Goal: Obtain resource: Download file/media

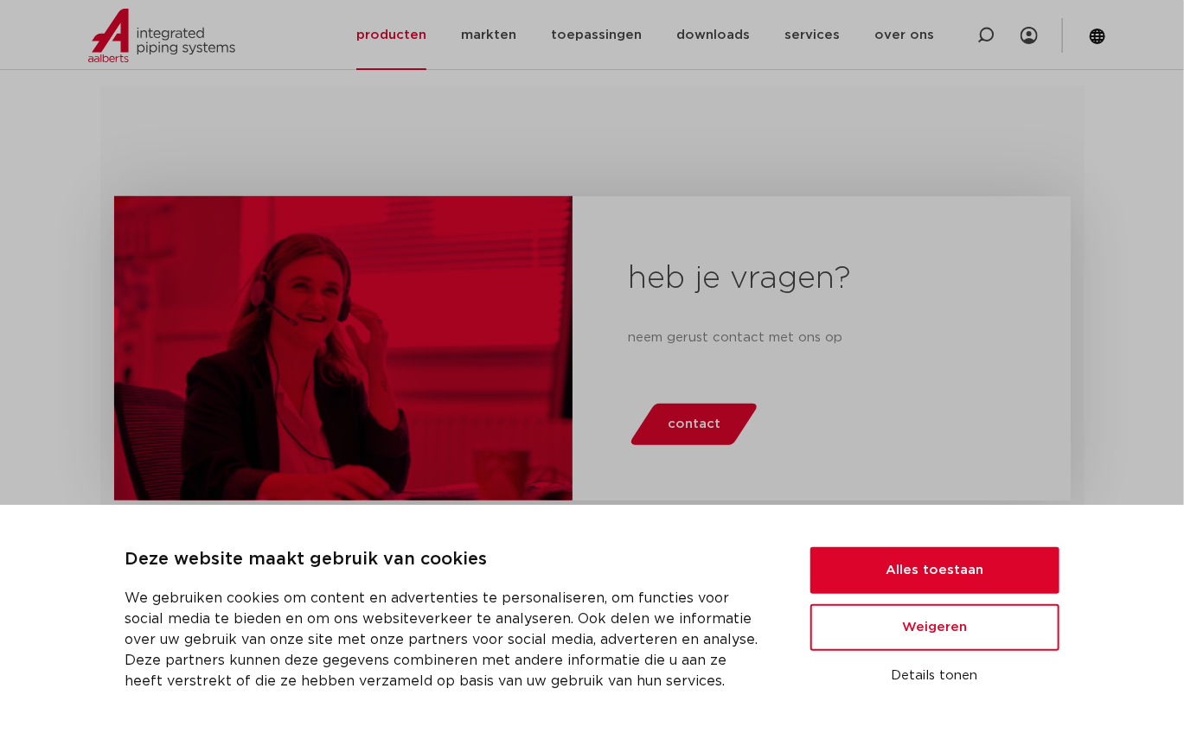
scroll to position [345, 0]
click at [854, 547] on button "Alles toestaan" at bounding box center [934, 570] width 249 height 47
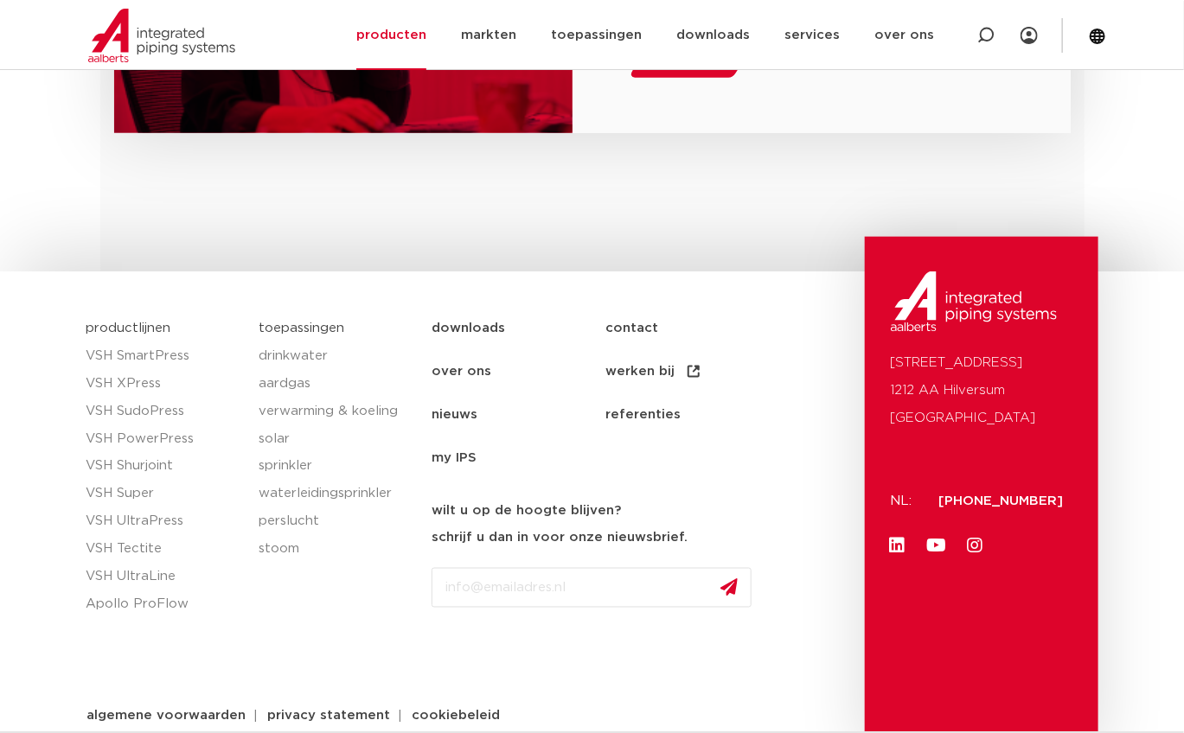
scroll to position [732, 0]
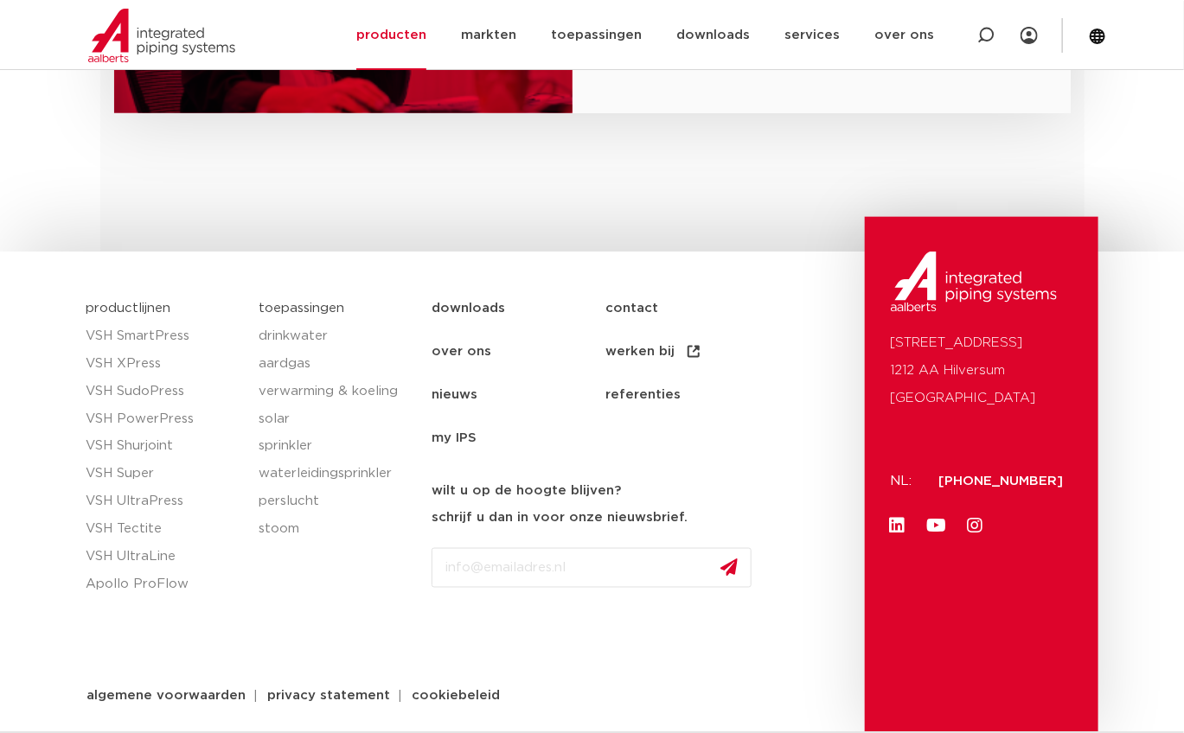
click at [455, 308] on link "downloads" at bounding box center [518, 308] width 174 height 43
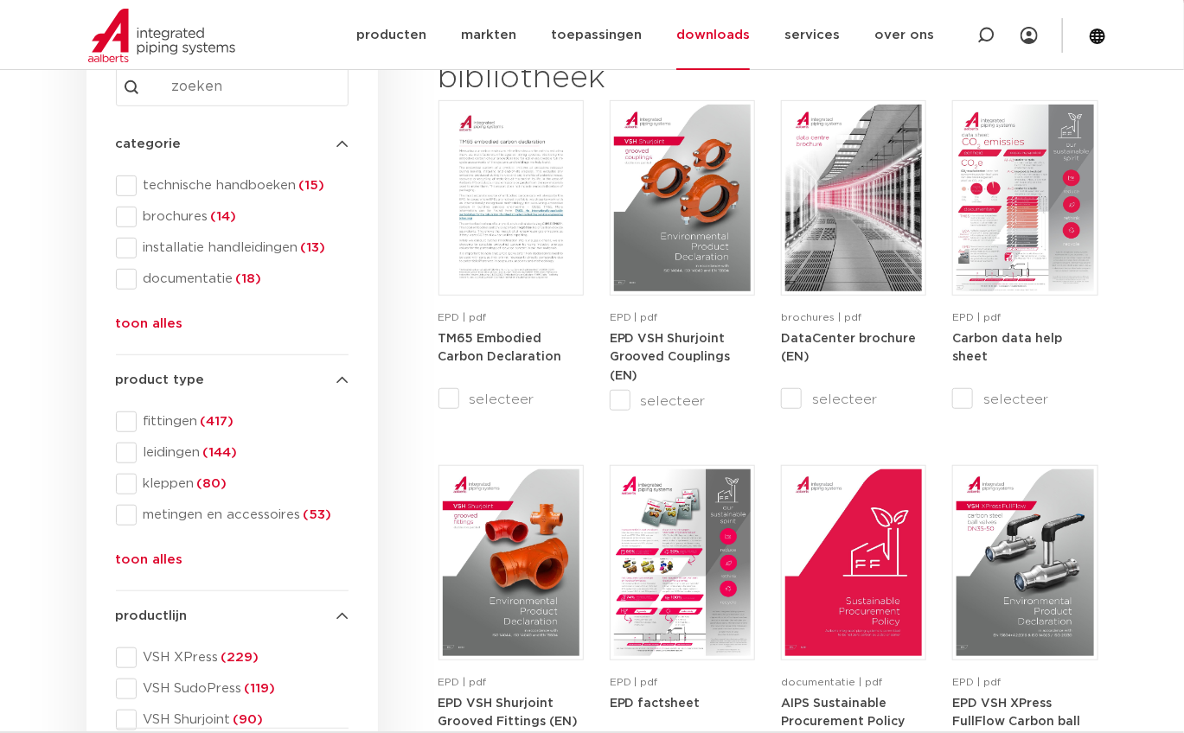
scroll to position [172, 0]
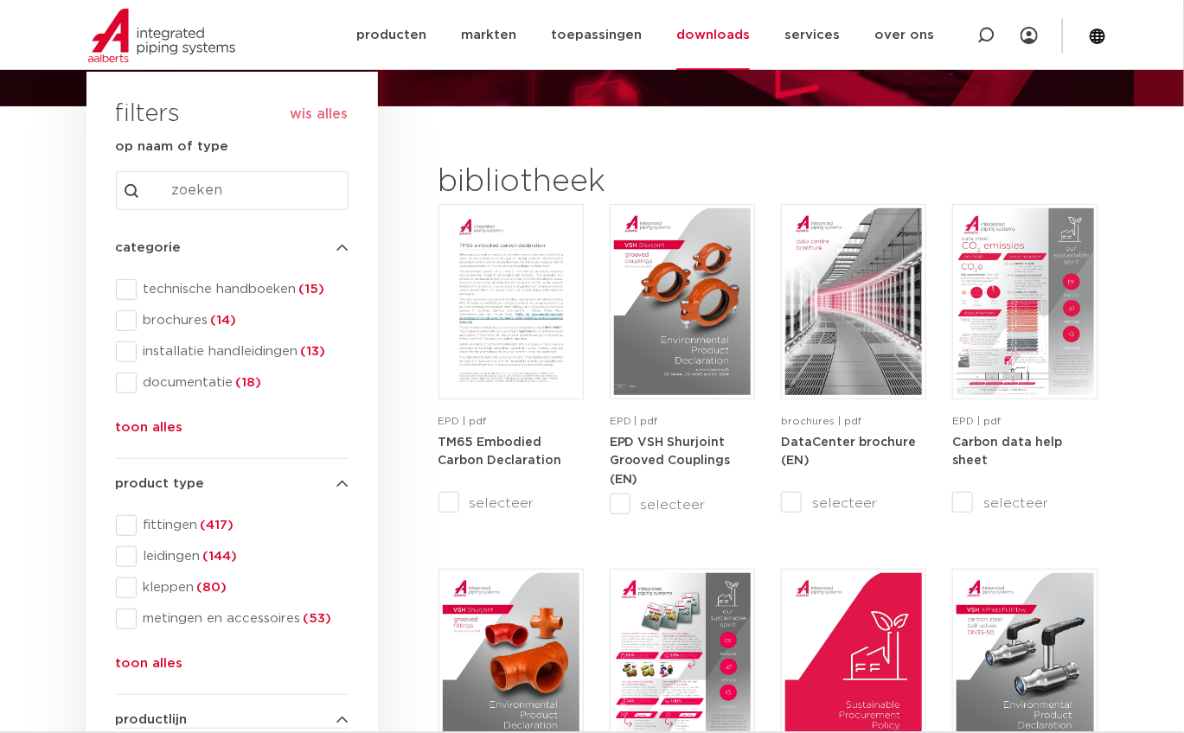
click at [199, 180] on input "Search content" at bounding box center [232, 190] width 233 height 39
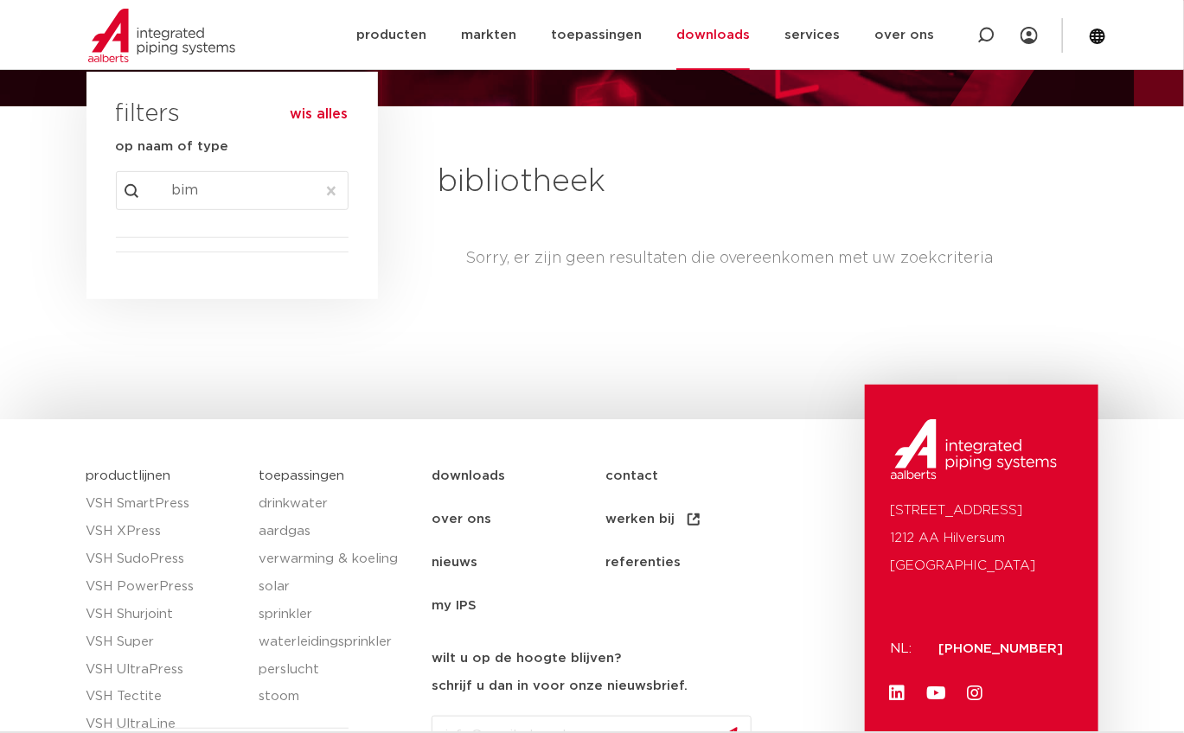
click at [224, 191] on input "bim" at bounding box center [232, 190] width 233 height 39
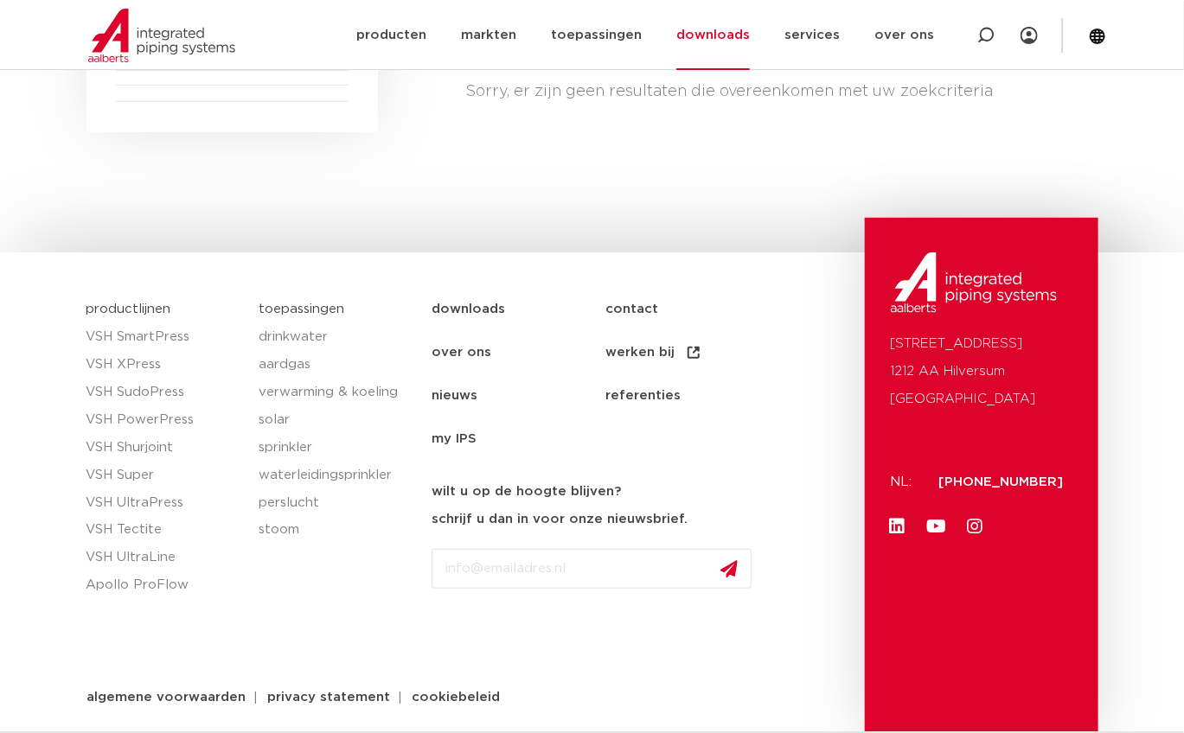
scroll to position [340, 0]
type input "b"
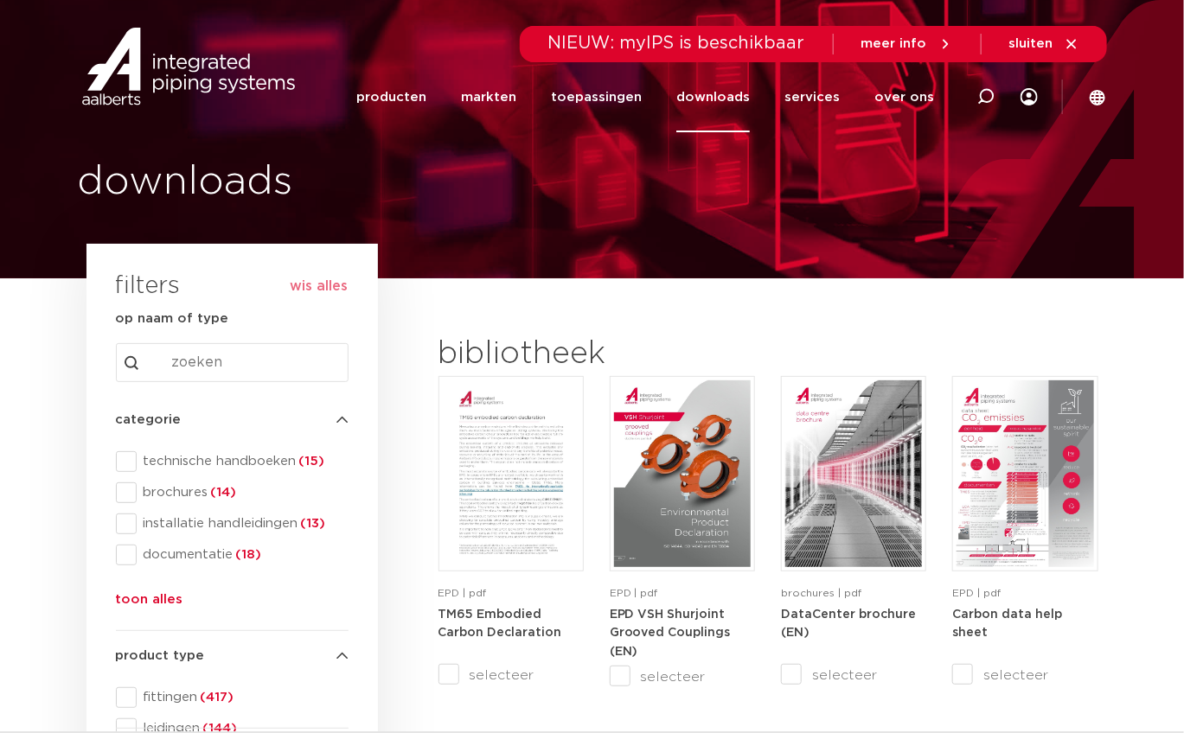
click at [213, 367] on input "Search content" at bounding box center [232, 362] width 233 height 39
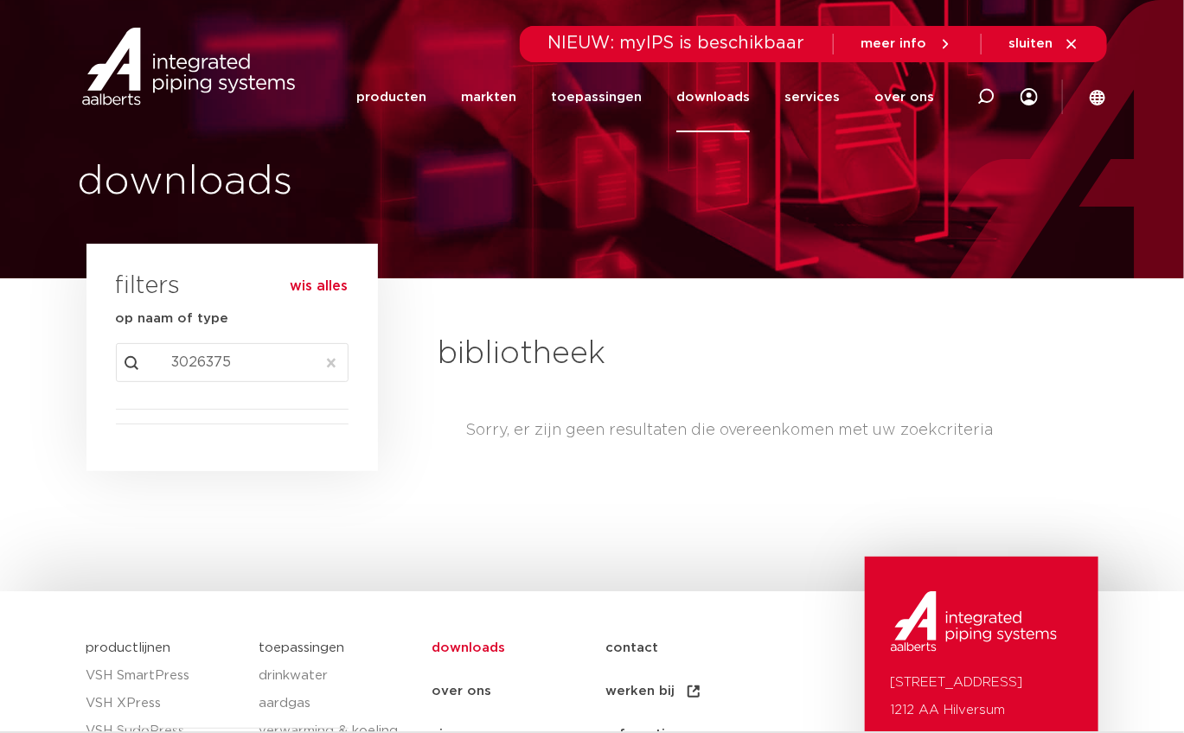
click at [731, 105] on link "downloads" at bounding box center [712, 97] width 73 height 70
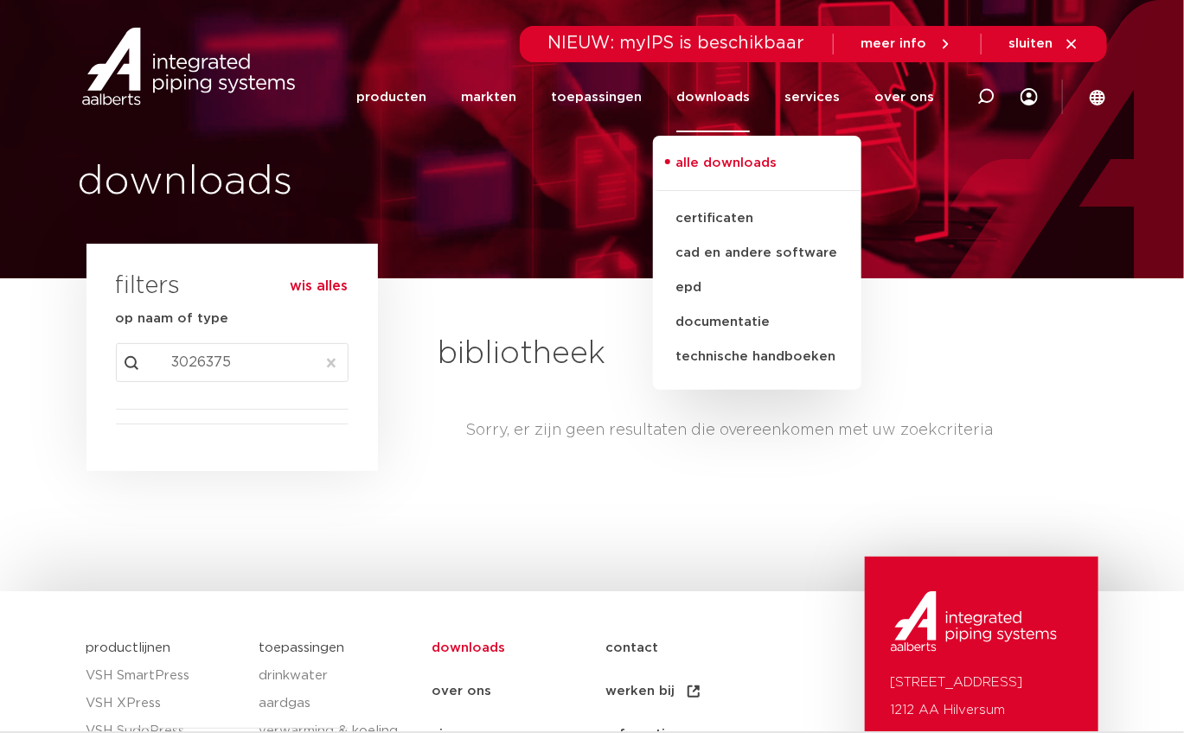
click at [725, 160] on link "alle downloads" at bounding box center [757, 172] width 208 height 38
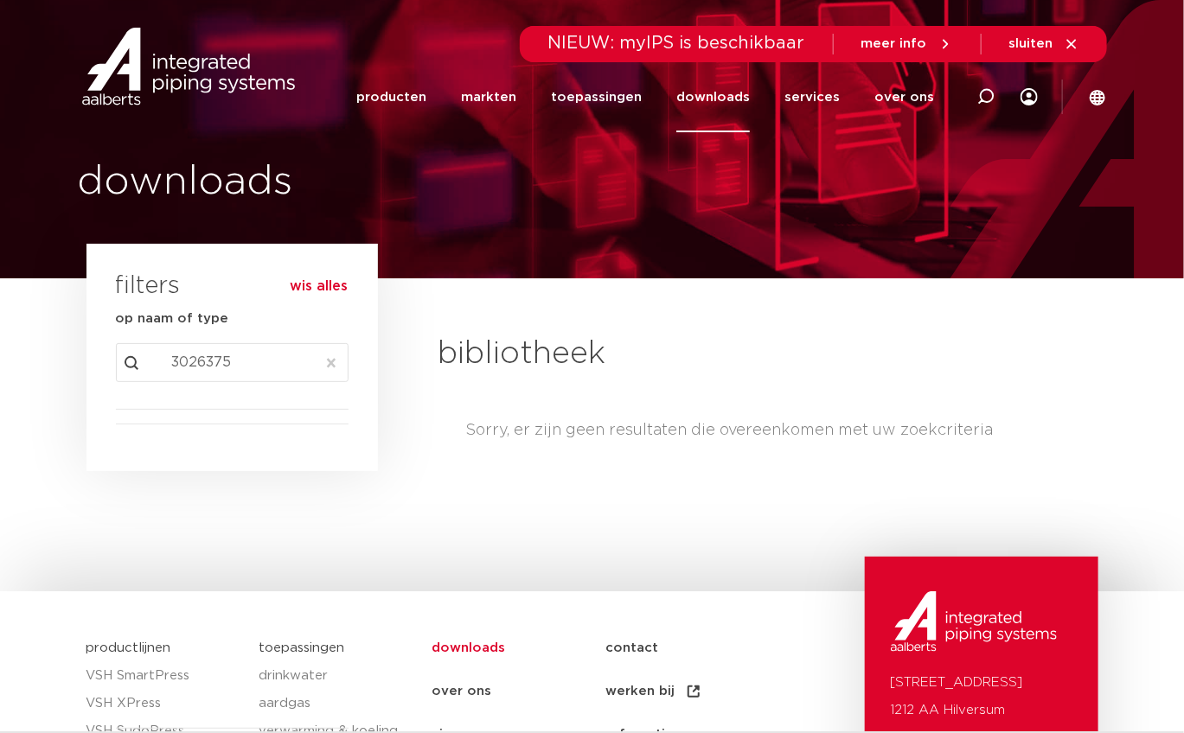
click at [243, 379] on input "3026375" at bounding box center [232, 362] width 233 height 39
drag, startPoint x: 252, startPoint y: 367, endPoint x: 15, endPoint y: 380, distance: 238.2
click at [15, 380] on section "search downloads by name or type search Search content 3026375 Clear filters fi…" at bounding box center [592, 400] width 1184 height 244
type input "tapkraan"
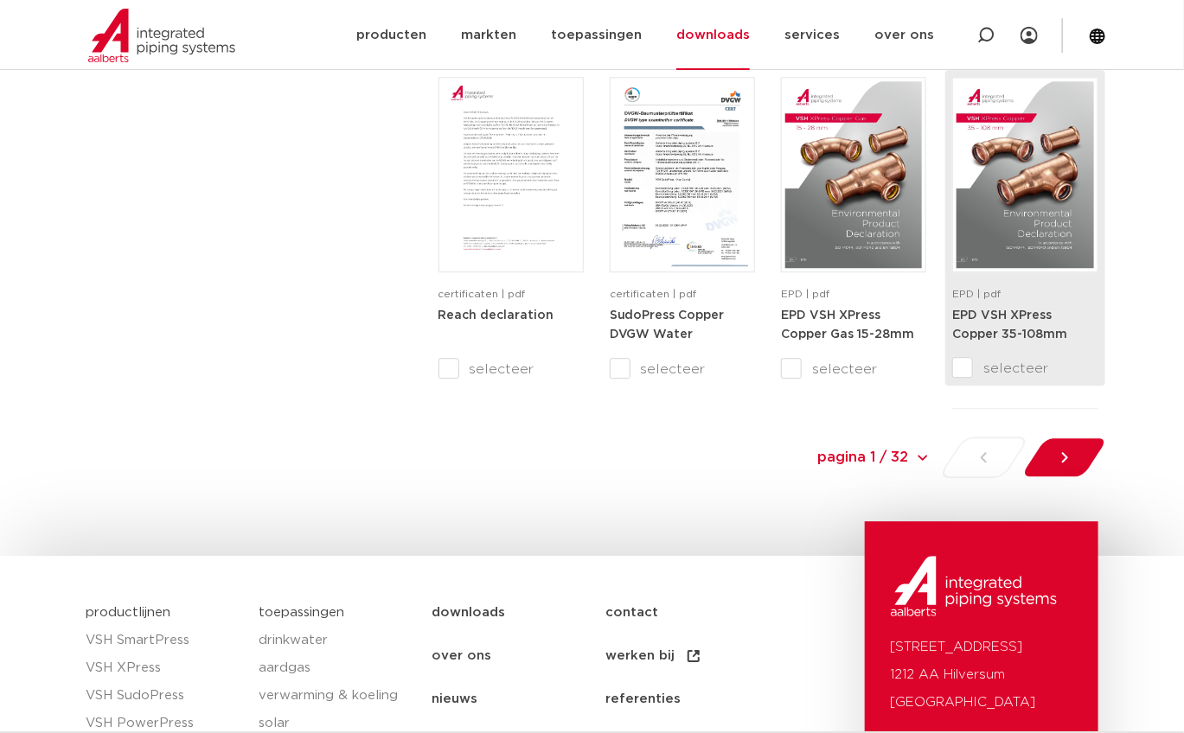
scroll to position [1708, 0]
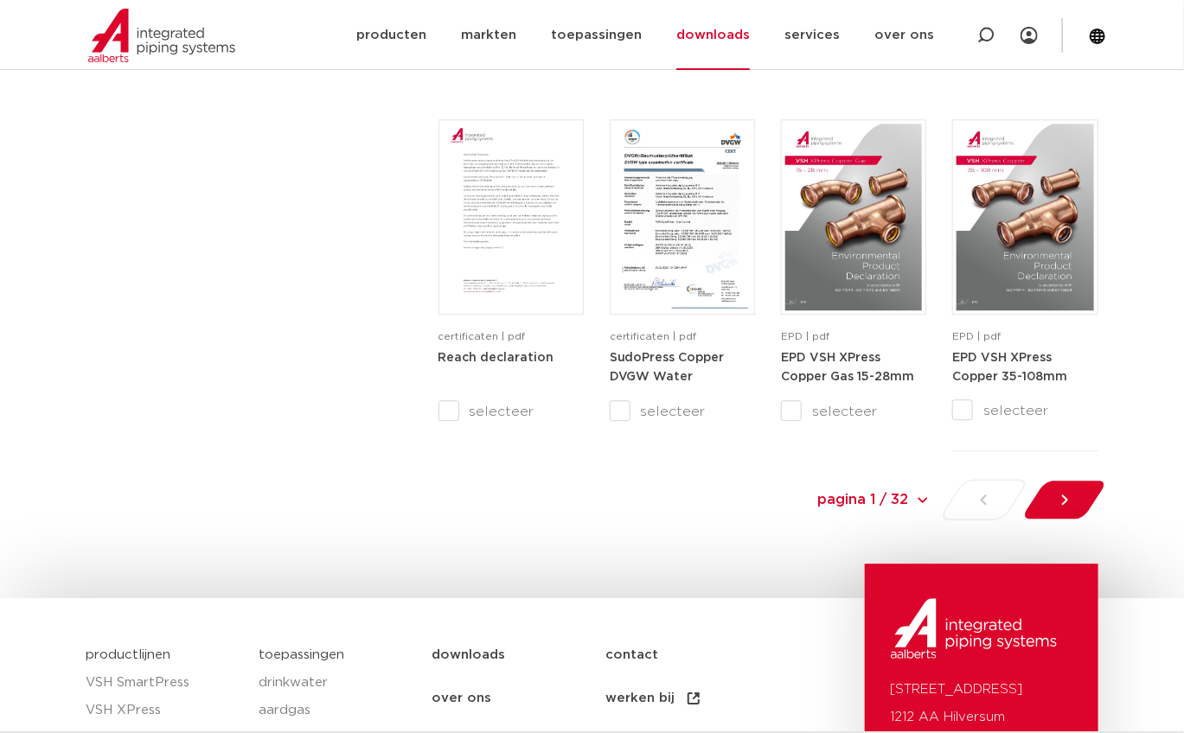
click at [929, 499] on select "pagina 1 / 32 pagina 1 / 32 1 2 3 4 5 6 7 8 9 10 11 12 13 14 15 16 17 18 19 20 …" at bounding box center [800, 499] width 259 height 39
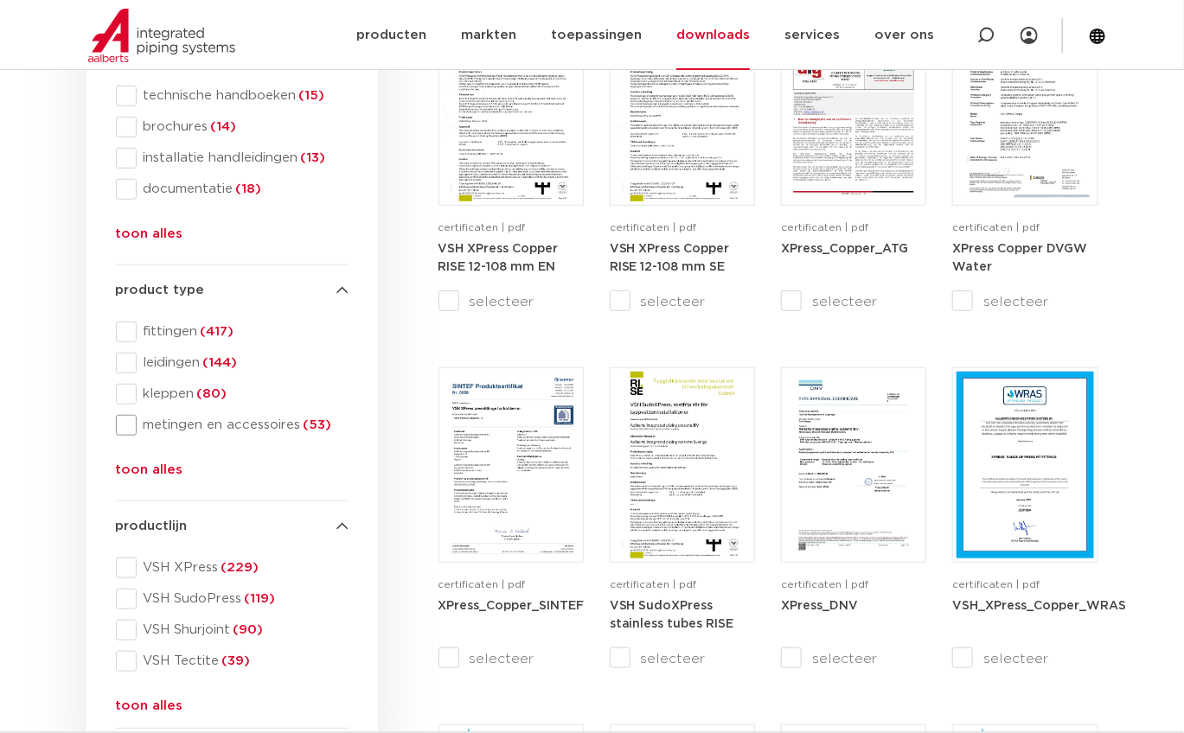
scroll to position [376, 0]
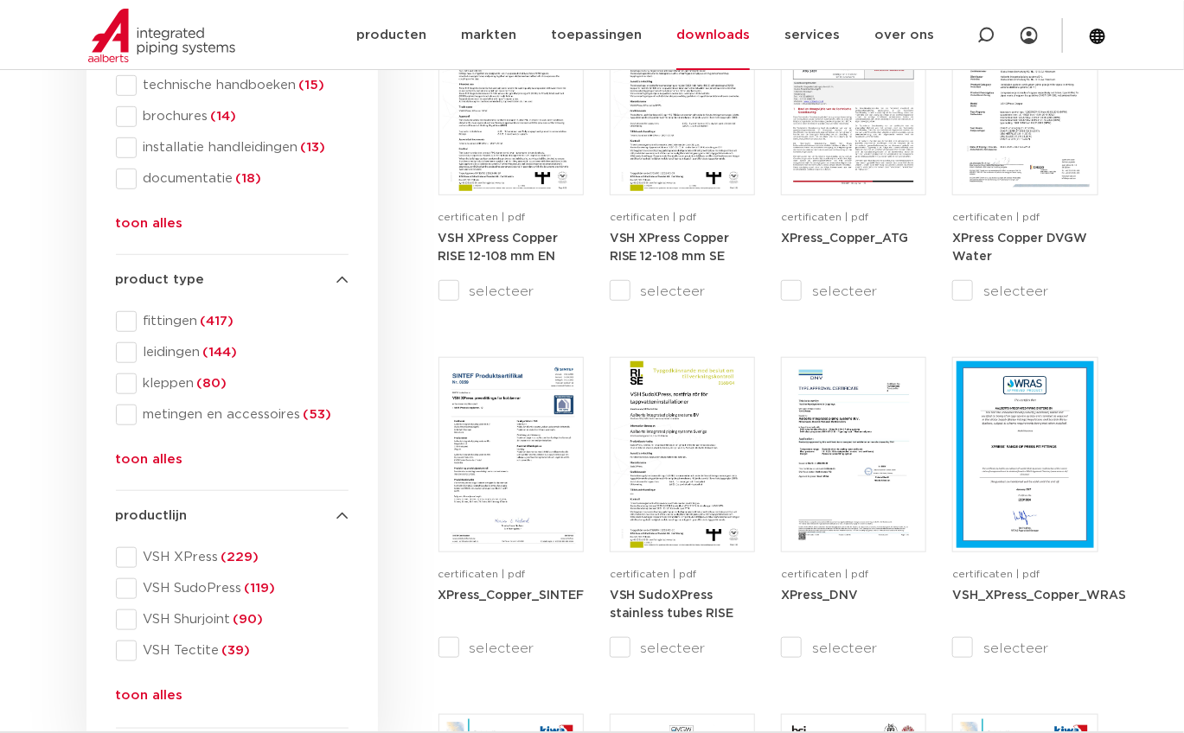
click at [132, 458] on button "toon alles" at bounding box center [149, 464] width 67 height 28
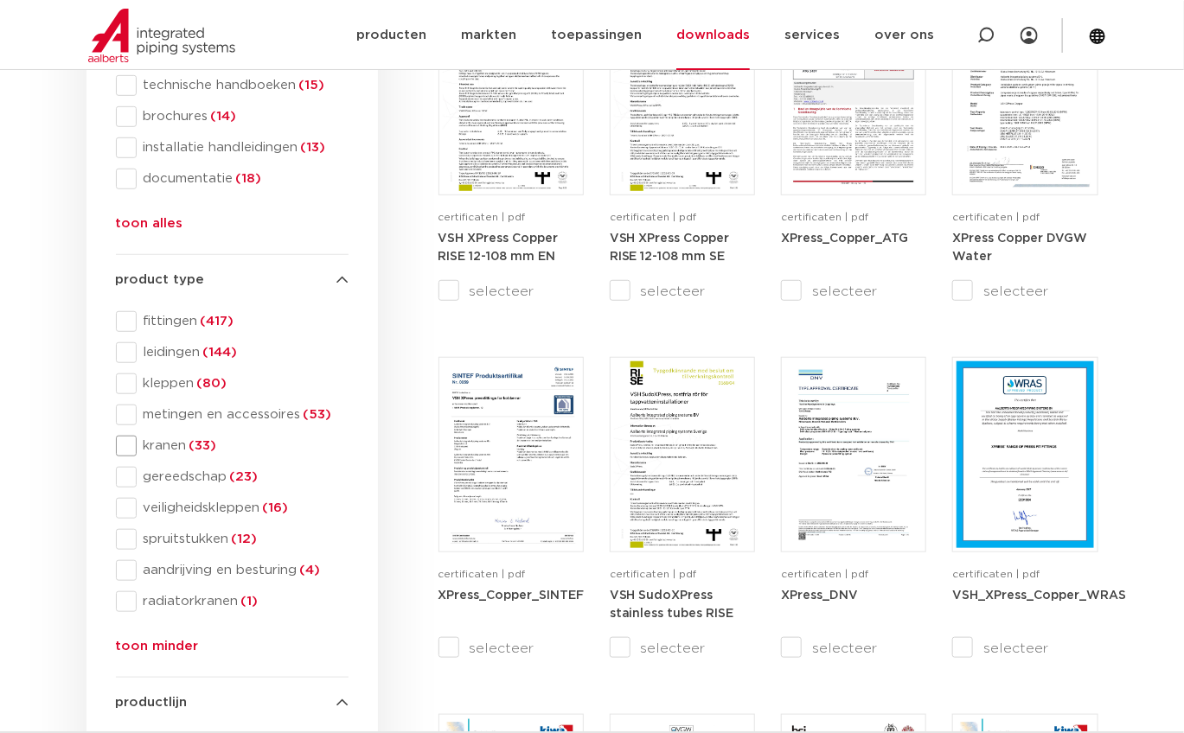
click at [132, 446] on span at bounding box center [126, 446] width 21 height 21
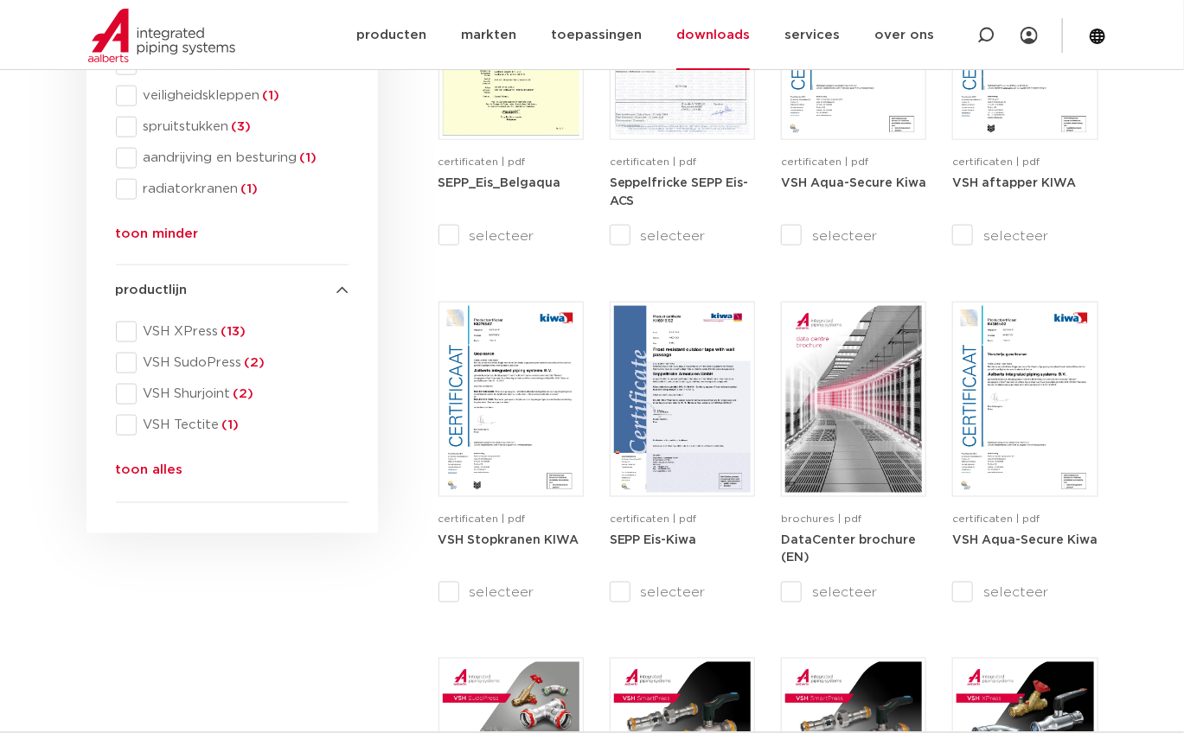
scroll to position [808, 0]
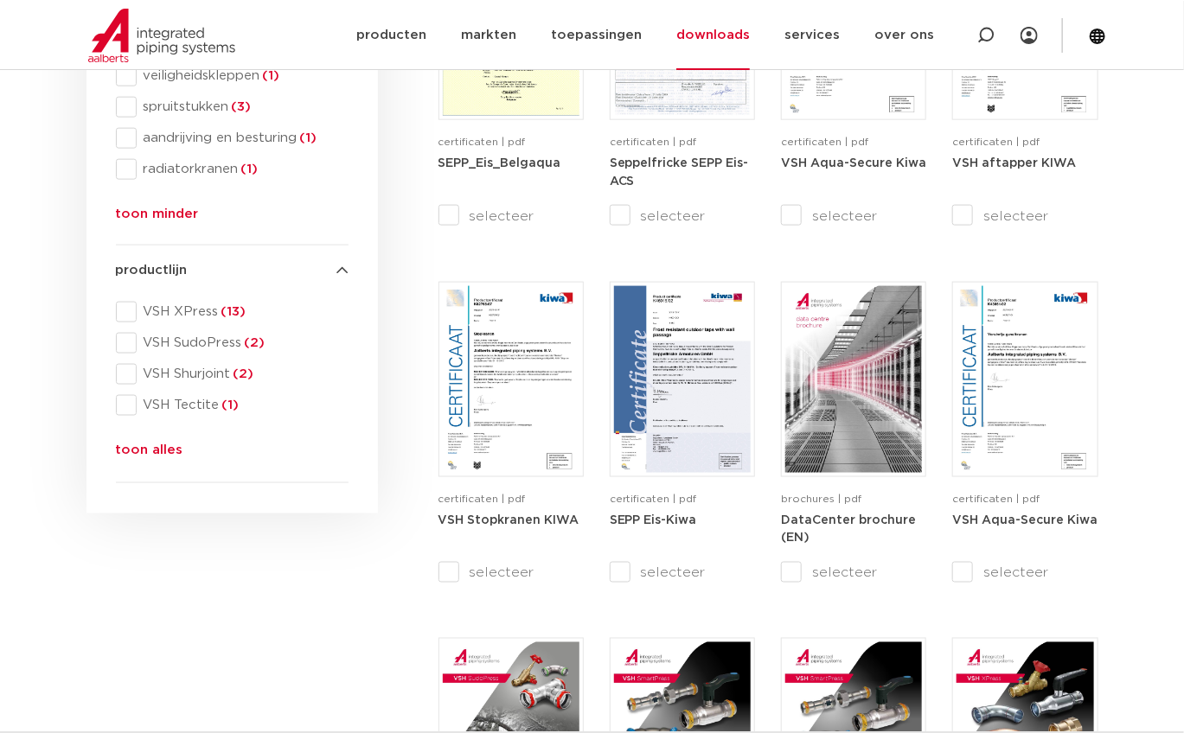
click at [154, 438] on div "VSH XPress (13) VSH SudoPress (2) VSH Shurjoint (2) VSH Tectite (1) VSH Super (…" at bounding box center [232, 385] width 233 height 166
click at [154, 450] on button "toon alles" at bounding box center [149, 454] width 67 height 28
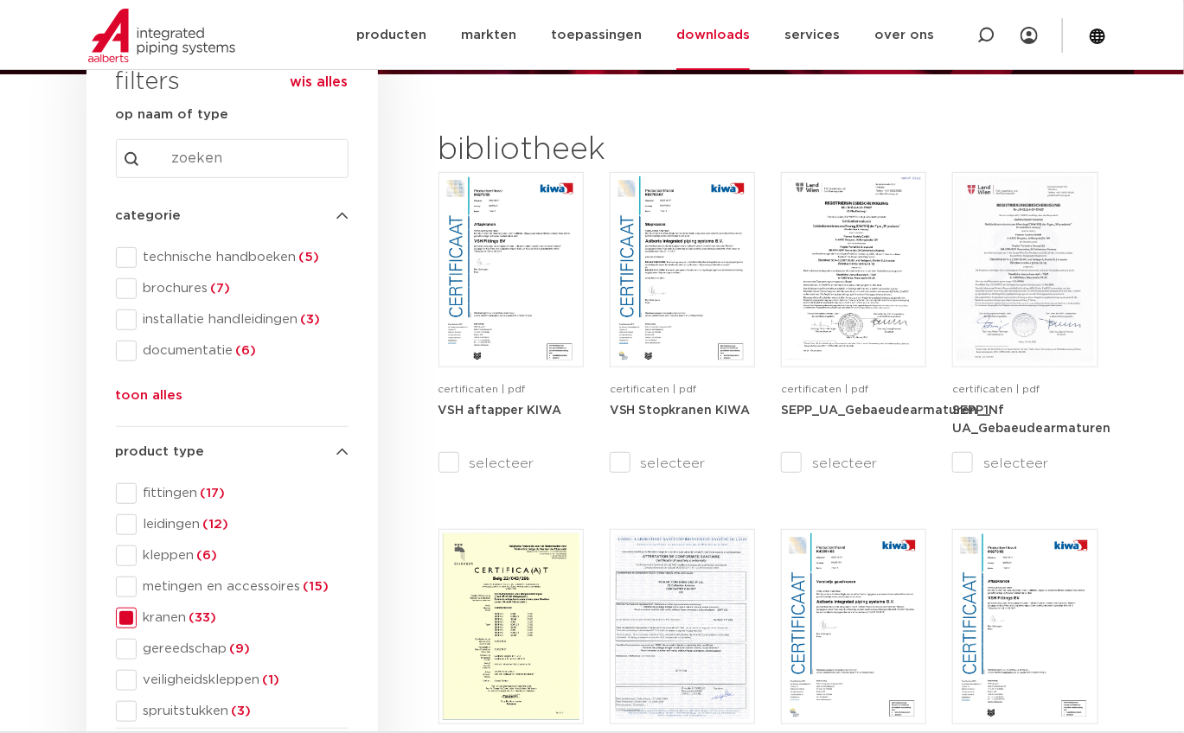
scroll to position [203, 0]
click at [129, 350] on span at bounding box center [126, 352] width 21 height 21
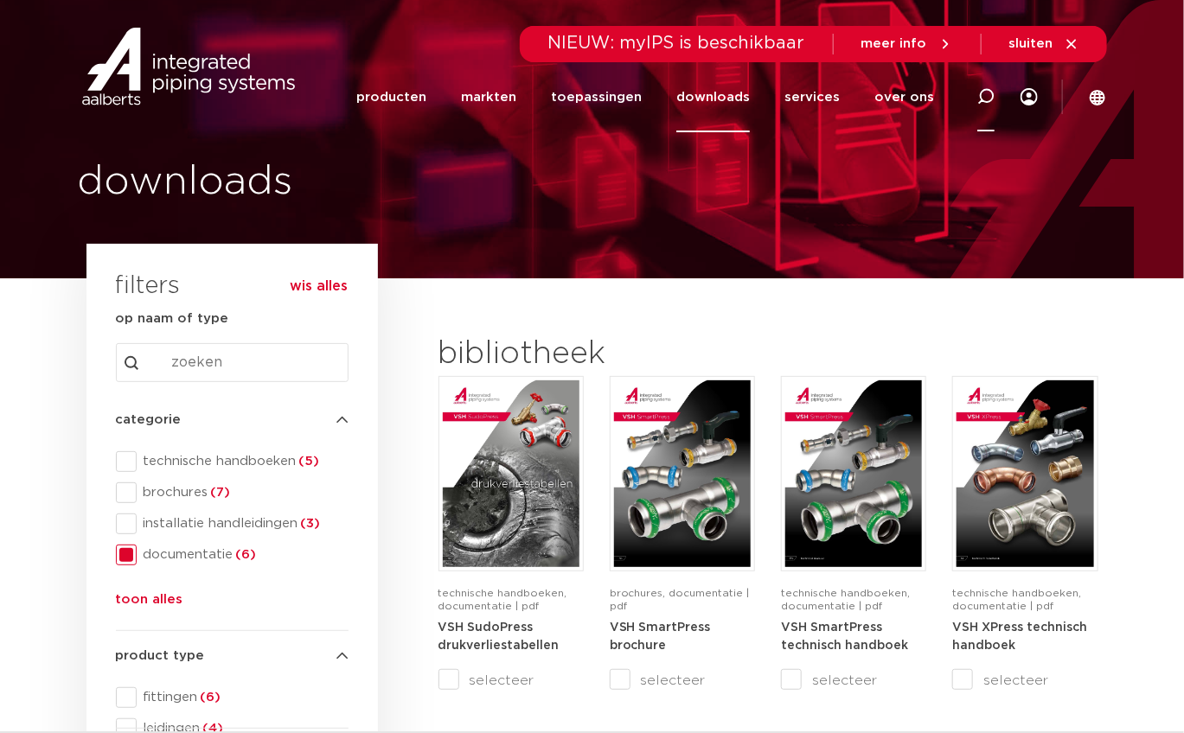
click at [967, 95] on div at bounding box center [985, 96] width 69 height 71
click at [968, 95] on input "Zoeken" at bounding box center [736, 94] width 544 height 35
